Goal: Information Seeking & Learning: Find specific fact

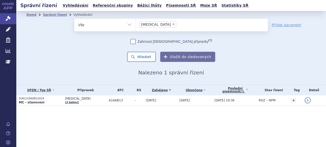
click at [172, 24] on span "×" at bounding box center [173, 24] width 3 height 3
click at [136, 24] on select "strensiq" at bounding box center [136, 24] width 0 height 13
select select
click at [159, 24] on ul at bounding box center [202, 24] width 132 height 11
click at [136, 24] on select "strensiq" at bounding box center [136, 24] width 0 height 13
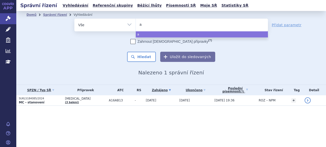
type input "ag"
type input "agam"
type input "agamre"
type input "agamree"
select select "agamree"
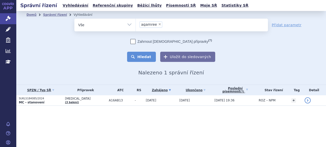
click at [147, 58] on button "Hledat" at bounding box center [141, 57] width 29 height 10
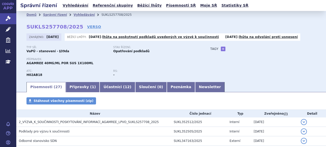
drag, startPoint x: 45, startPoint y: 37, endPoint x: 62, endPoint y: 36, distance: 17.9
click at [61, 36] on div "Zahájeno: [DATE]" at bounding box center [44, 36] width 35 height 7
drag, startPoint x: 62, startPoint y: 36, endPoint x: 48, endPoint y: 38, distance: 14.7
click at [52, 37] on strong "[DATE]" at bounding box center [53, 37] width 12 height 4
click at [47, 38] on strong "[DATE]" at bounding box center [53, 37] width 12 height 4
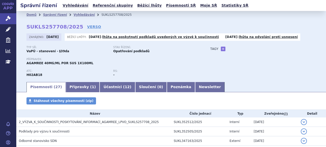
drag, startPoint x: 46, startPoint y: 39, endPoint x: 61, endPoint y: 36, distance: 15.2
click at [59, 36] on strong "[DATE]" at bounding box center [53, 37] width 12 height 4
copy strong "[DATE]"
